Goal: Task Accomplishment & Management: Use online tool/utility

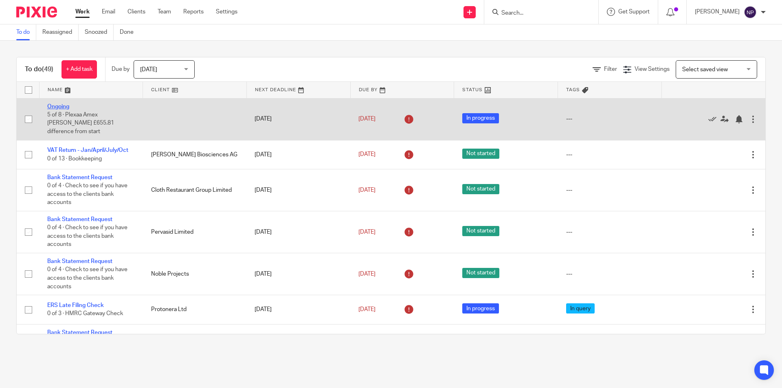
click at [61, 107] on link "Ongoing" at bounding box center [58, 107] width 22 height 6
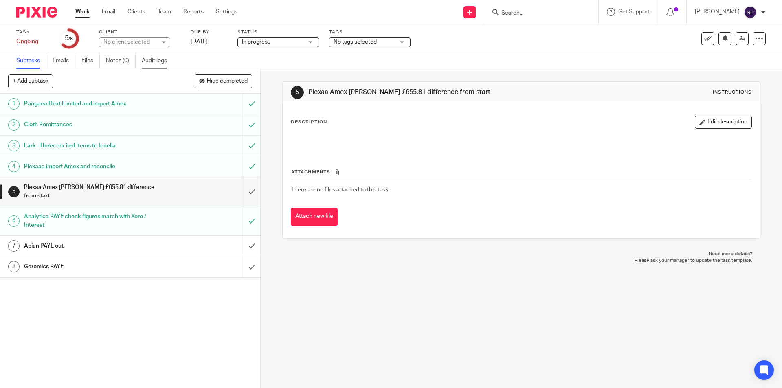
click at [162, 61] on link "Audit logs" at bounding box center [157, 61] width 31 height 16
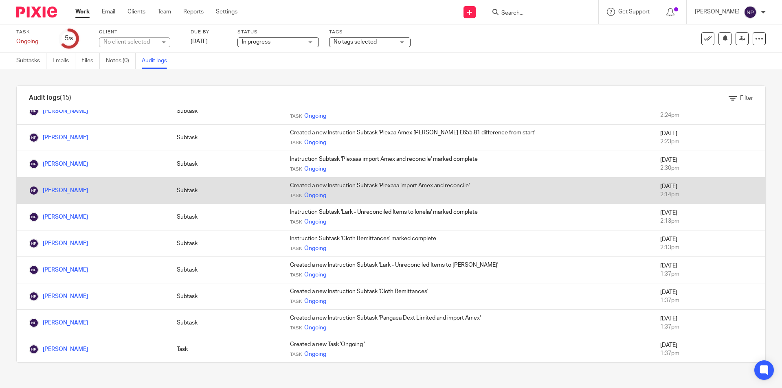
scroll to position [121, 0]
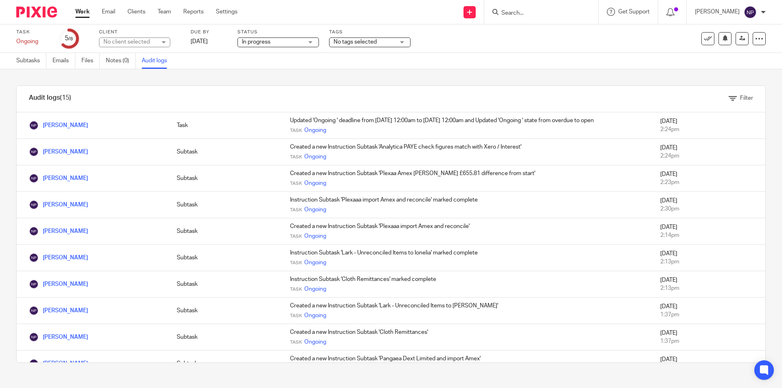
click at [525, 11] on input "Search" at bounding box center [536, 13] width 73 height 7
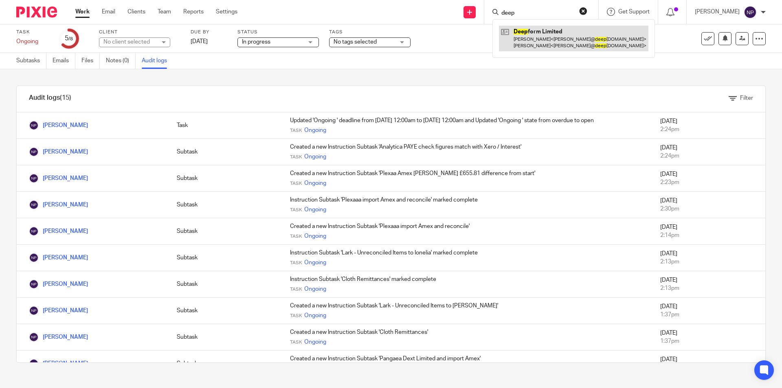
type input "deep"
click at [549, 39] on link at bounding box center [573, 38] width 149 height 25
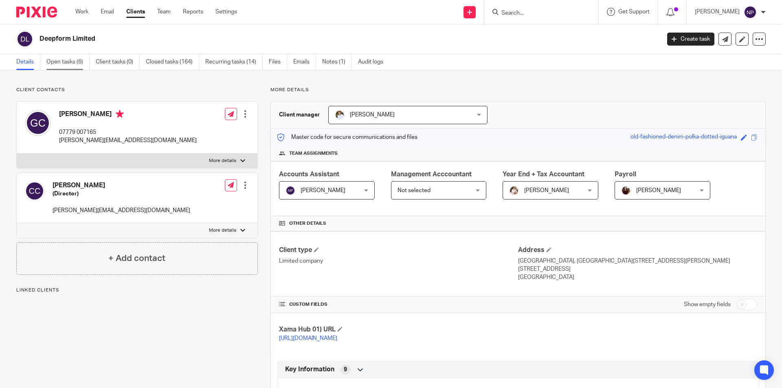
click at [53, 62] on link "Open tasks (6)" at bounding box center [67, 62] width 43 height 16
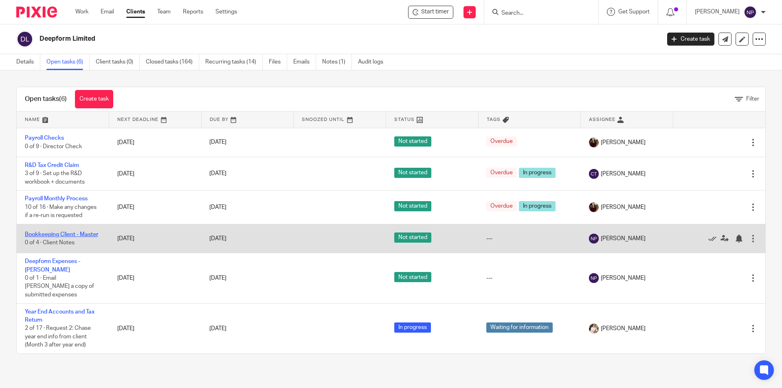
click at [83, 236] on link "Bookkeeping Client - Master" at bounding box center [61, 235] width 73 height 6
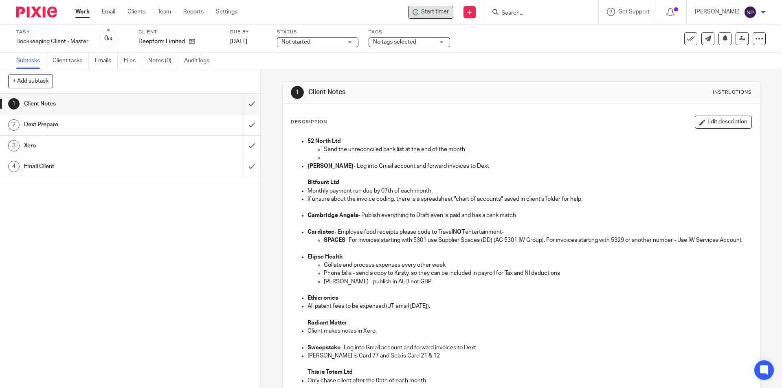
click at [443, 15] on span "Start timer" at bounding box center [435, 12] width 28 height 9
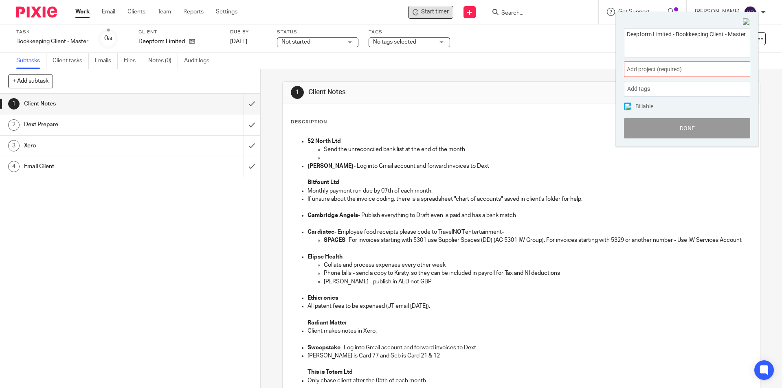
click at [648, 70] on span "Add project (required) :" at bounding box center [678, 69] width 103 height 9
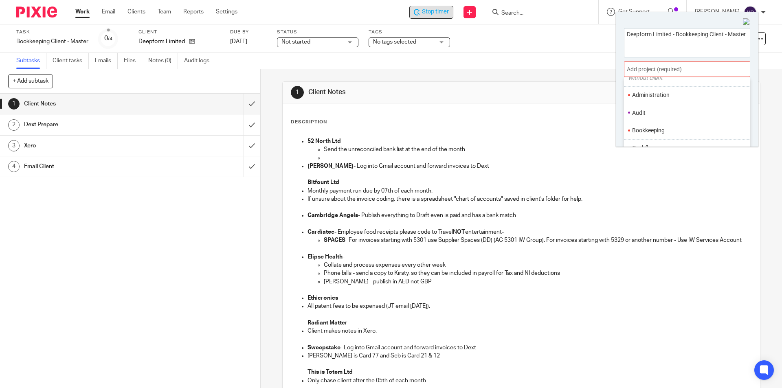
scroll to position [81, 0]
click at [665, 89] on ul "Bookkeeping" at bounding box center [687, 84] width 126 height 18
click at [662, 82] on li "Bookkeeping" at bounding box center [685, 83] width 106 height 9
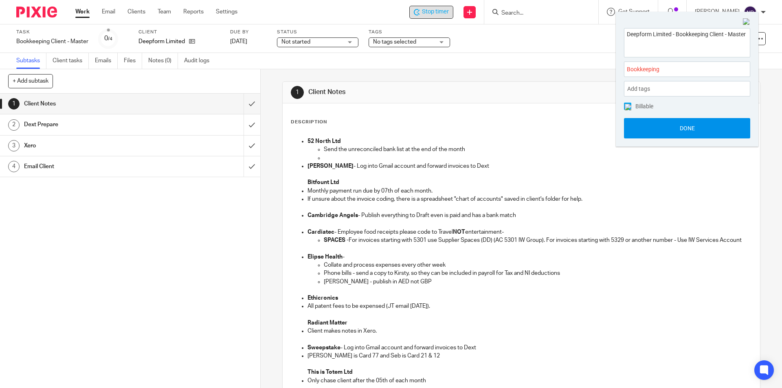
click at [680, 123] on button "Done" at bounding box center [687, 128] width 126 height 20
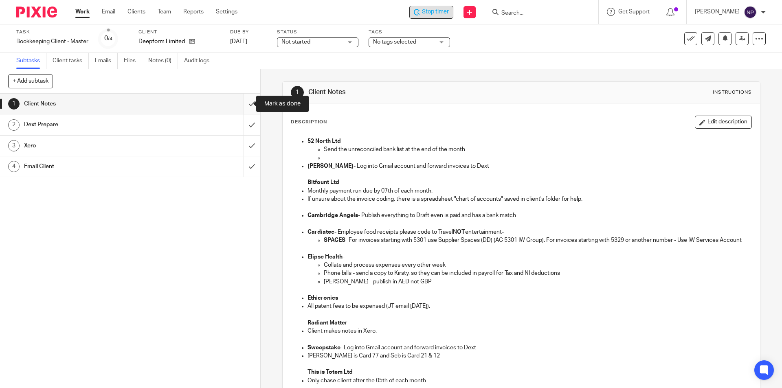
click at [243, 107] on input "submit" at bounding box center [130, 104] width 260 height 20
click at [240, 121] on input "submit" at bounding box center [130, 124] width 260 height 20
